Goal: Transaction & Acquisition: Purchase product/service

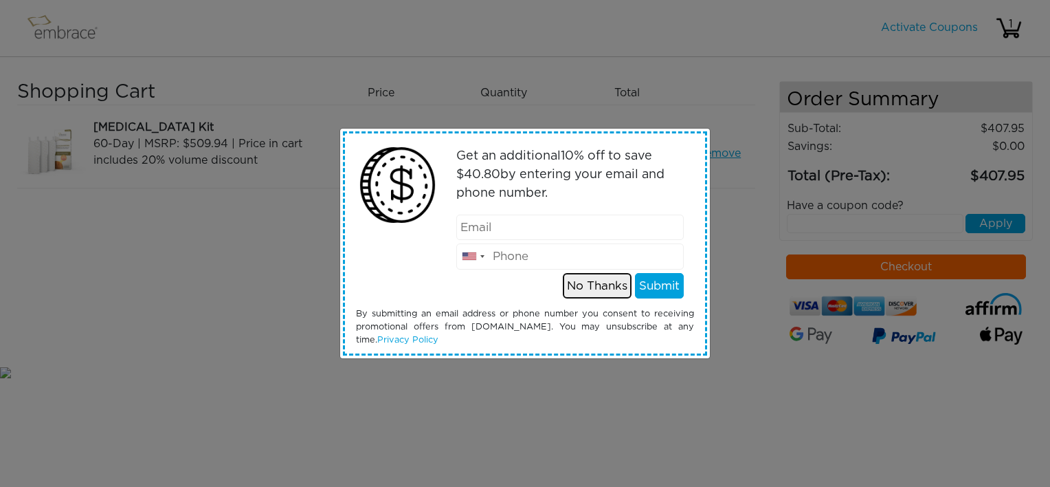
click at [583, 289] on button "No Thanks" at bounding box center [597, 286] width 69 height 26
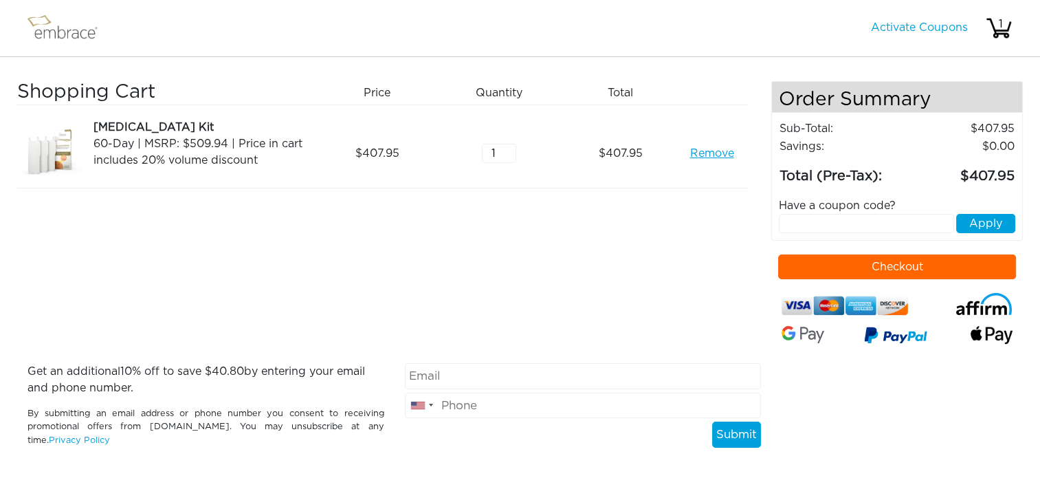
click at [799, 222] on input "text" at bounding box center [866, 223] width 175 height 19
type input "EXTRACREDIT"
click at [998, 221] on button "Apply" at bounding box center [985, 223] width 59 height 19
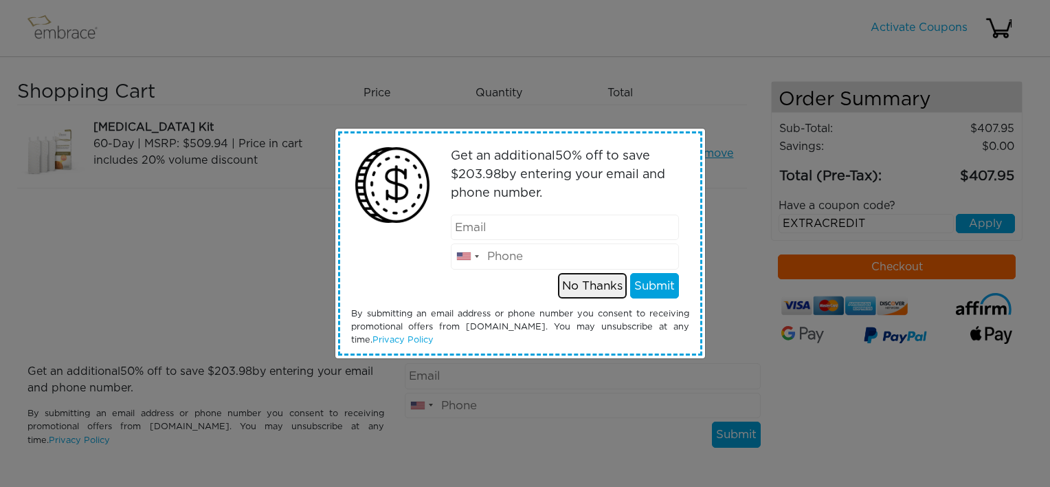
click at [605, 287] on button "No Thanks" at bounding box center [592, 286] width 69 height 26
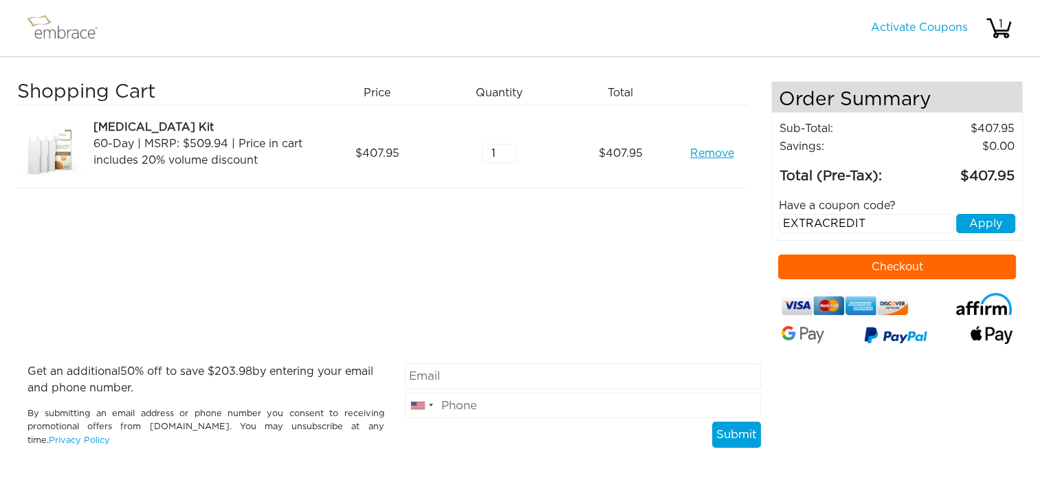
click at [917, 262] on button "Checkout" at bounding box center [897, 266] width 238 height 25
click at [979, 222] on button "Apply" at bounding box center [985, 223] width 59 height 19
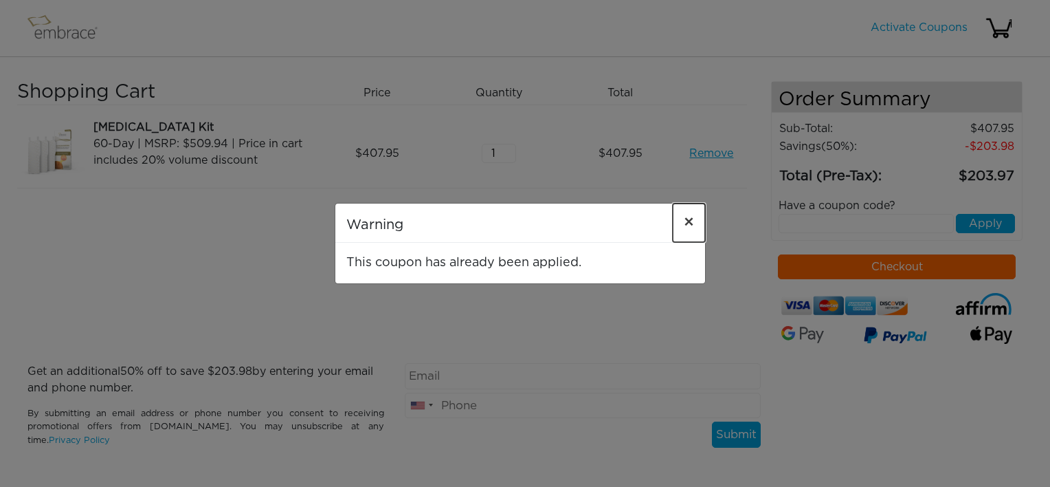
click at [687, 220] on span "×" at bounding box center [689, 222] width 10 height 16
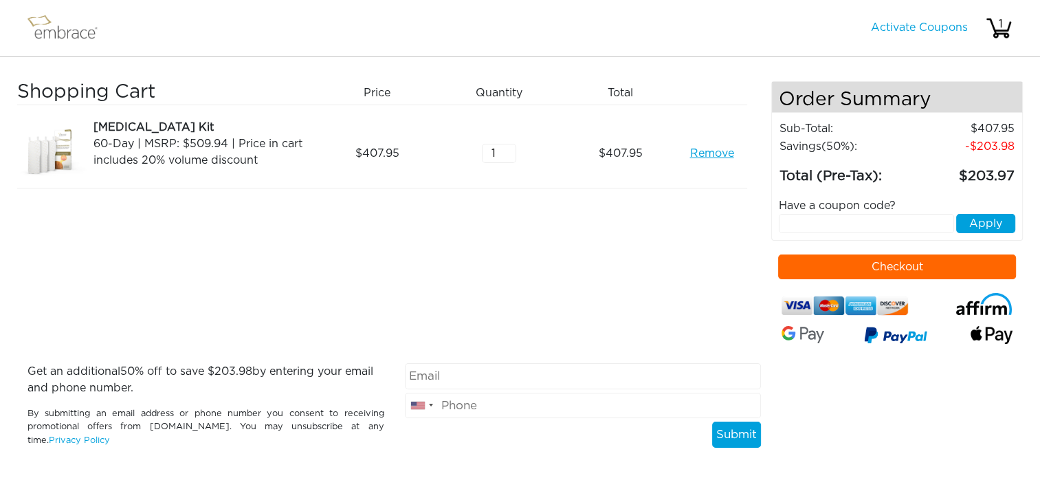
click at [718, 155] on link "Remove" at bounding box center [711, 153] width 44 height 16
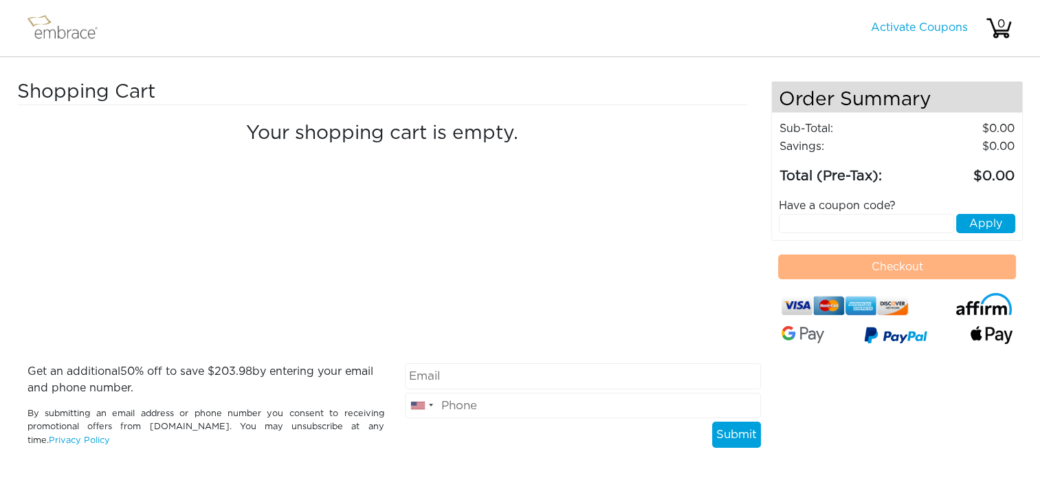
click at [47, 30] on img at bounding box center [68, 28] width 89 height 34
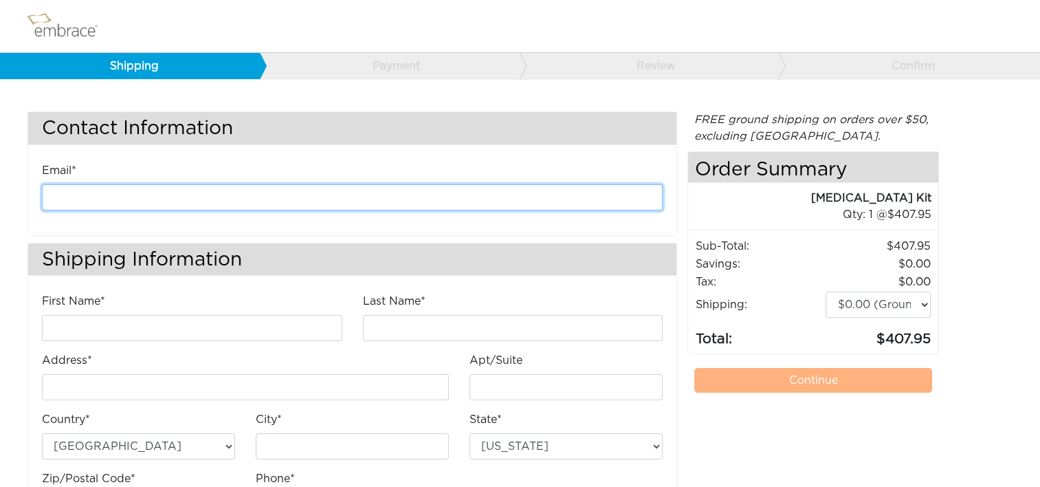
click at [282, 199] on input "email" at bounding box center [352, 197] width 621 height 26
type input "[EMAIL_ADDRESS][DOMAIN_NAME]"
type input "[PERSON_NAME]"
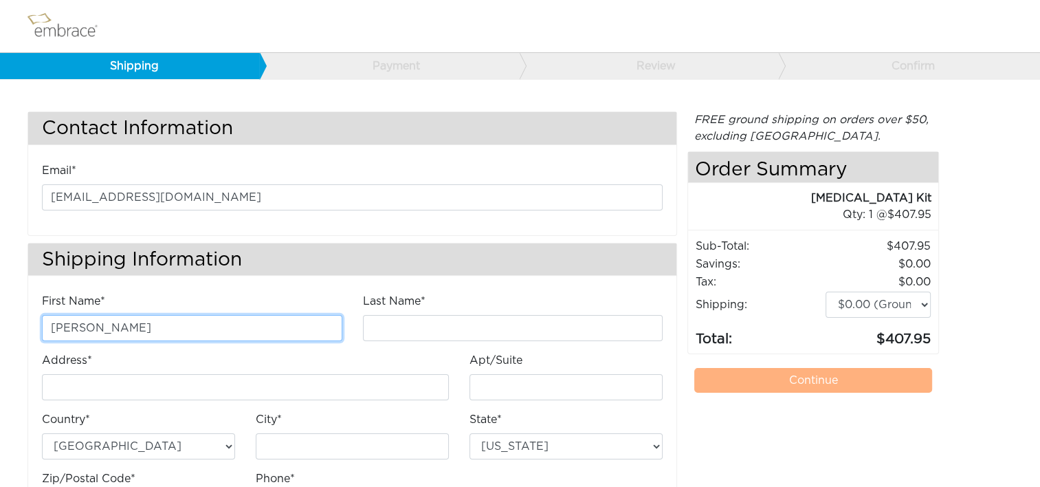
type input "Anderson"
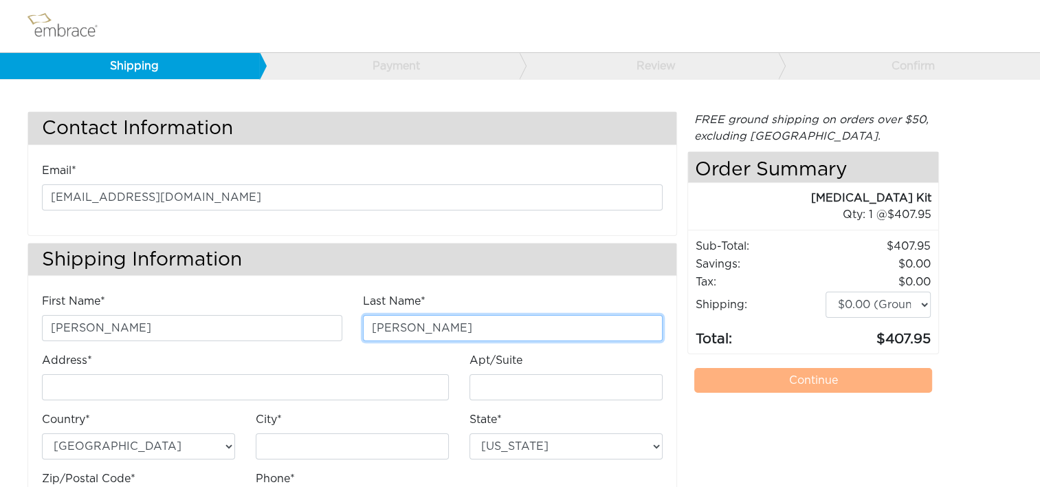
type input "[STREET_ADDRESS]"
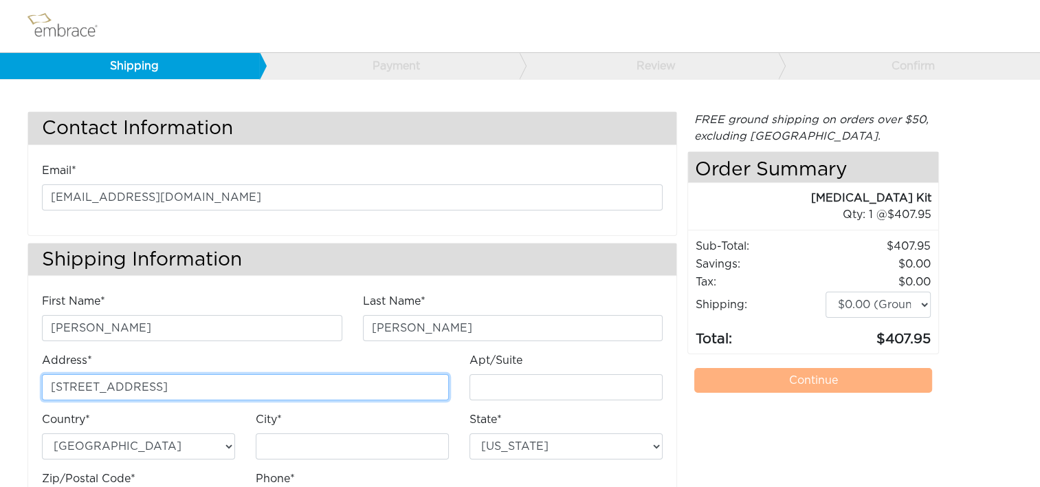
type input "E"
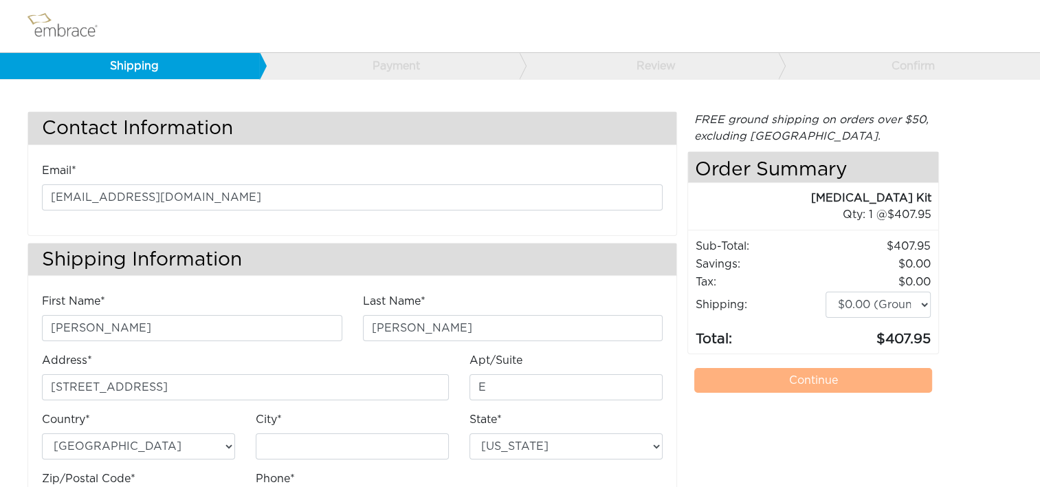
type input "Chantilly"
select select "VA"
type input "20151"
type input "7034490520"
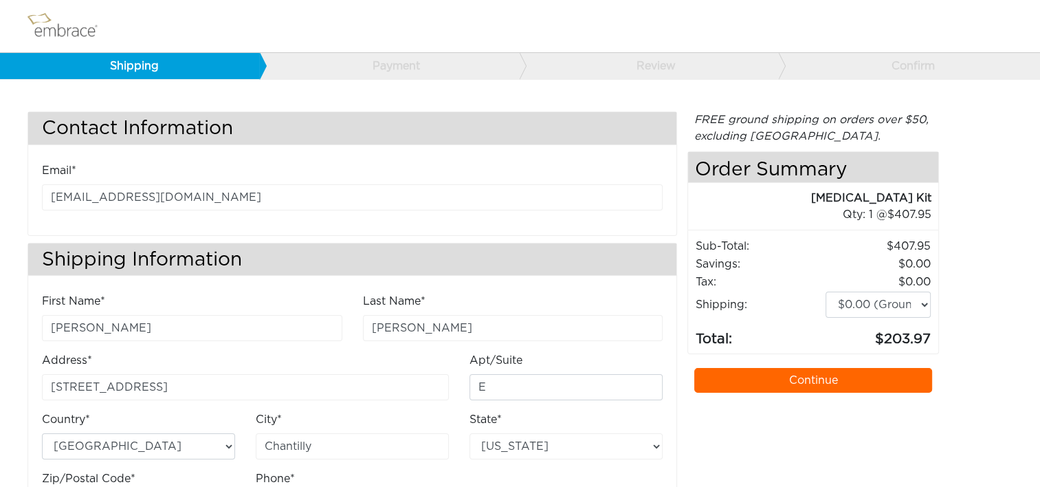
drag, startPoint x: 749, startPoint y: 374, endPoint x: 726, endPoint y: 372, distance: 23.4
click at [749, 374] on link "Continue" at bounding box center [813, 380] width 238 height 25
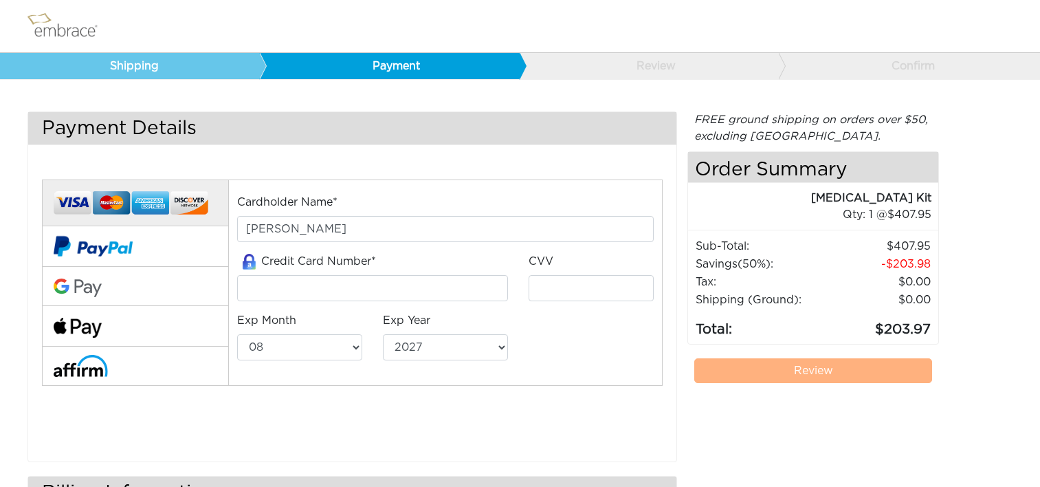
select select "8"
select select "2027"
